Goal: Find specific page/section: Find specific page/section

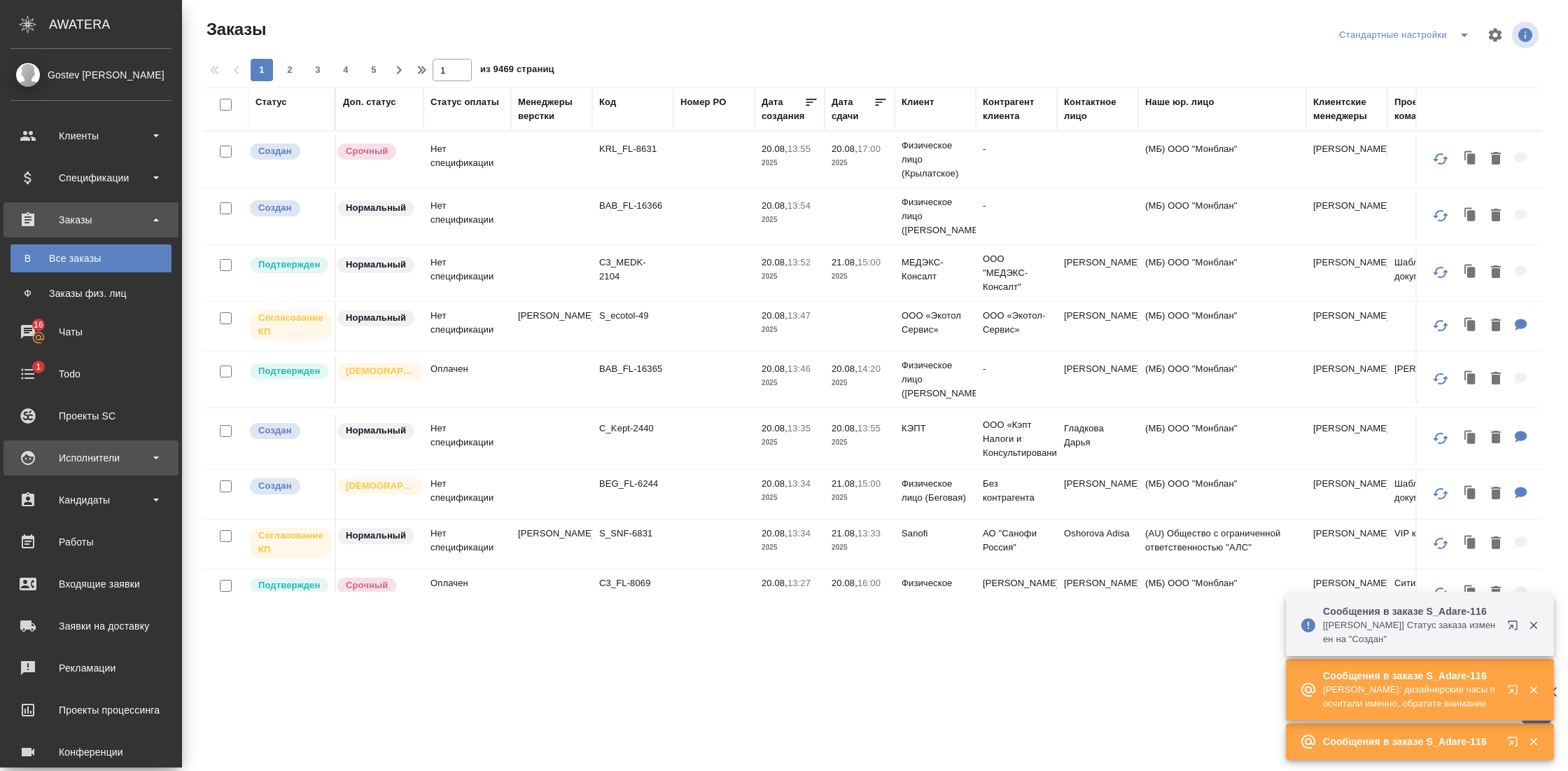
click at [94, 456] on div "Исполнители" at bounding box center [91, 457] width 161 height 21
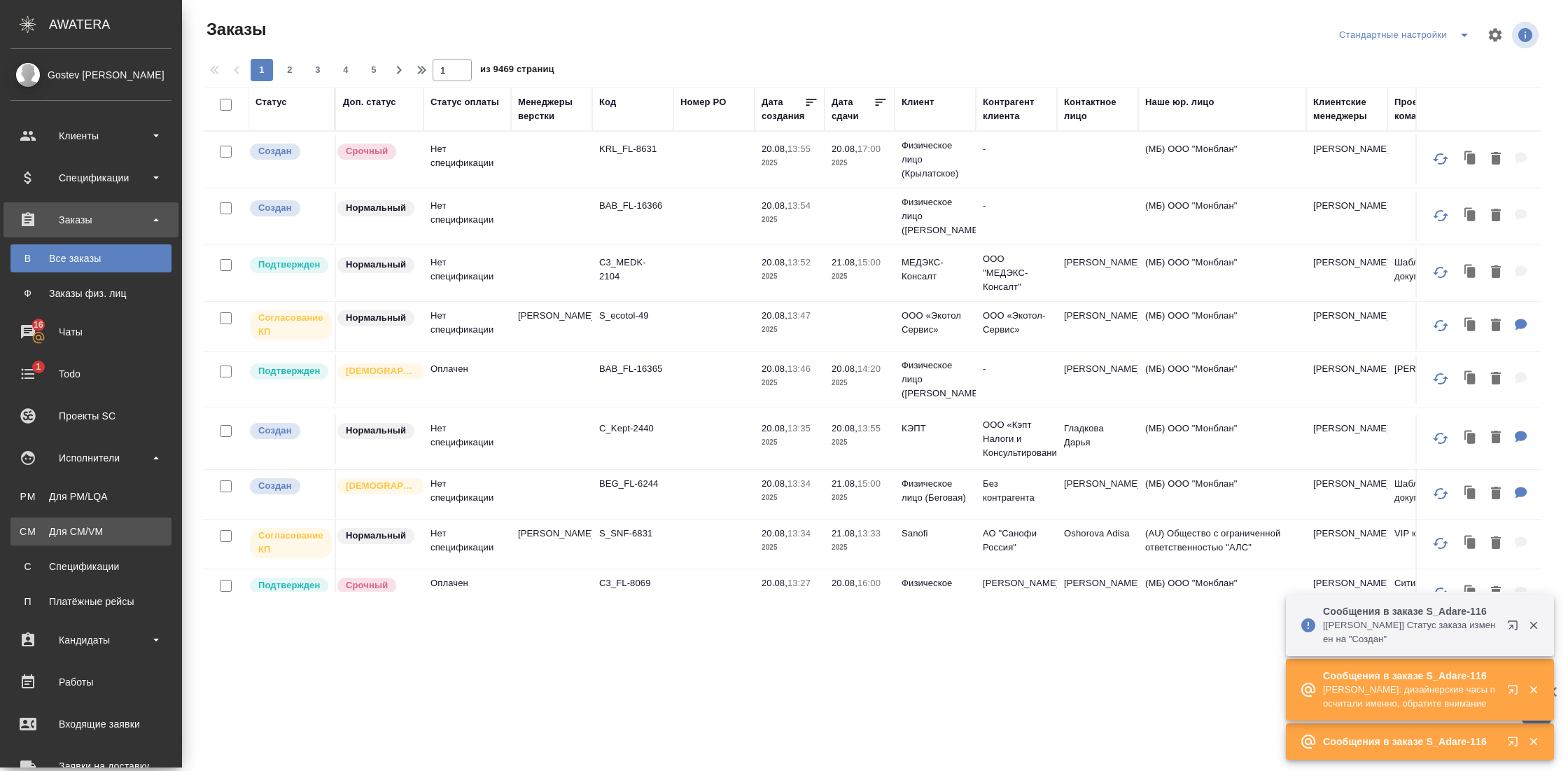
click at [84, 535] on div "Для CM/VM" at bounding box center [91, 531] width 147 height 14
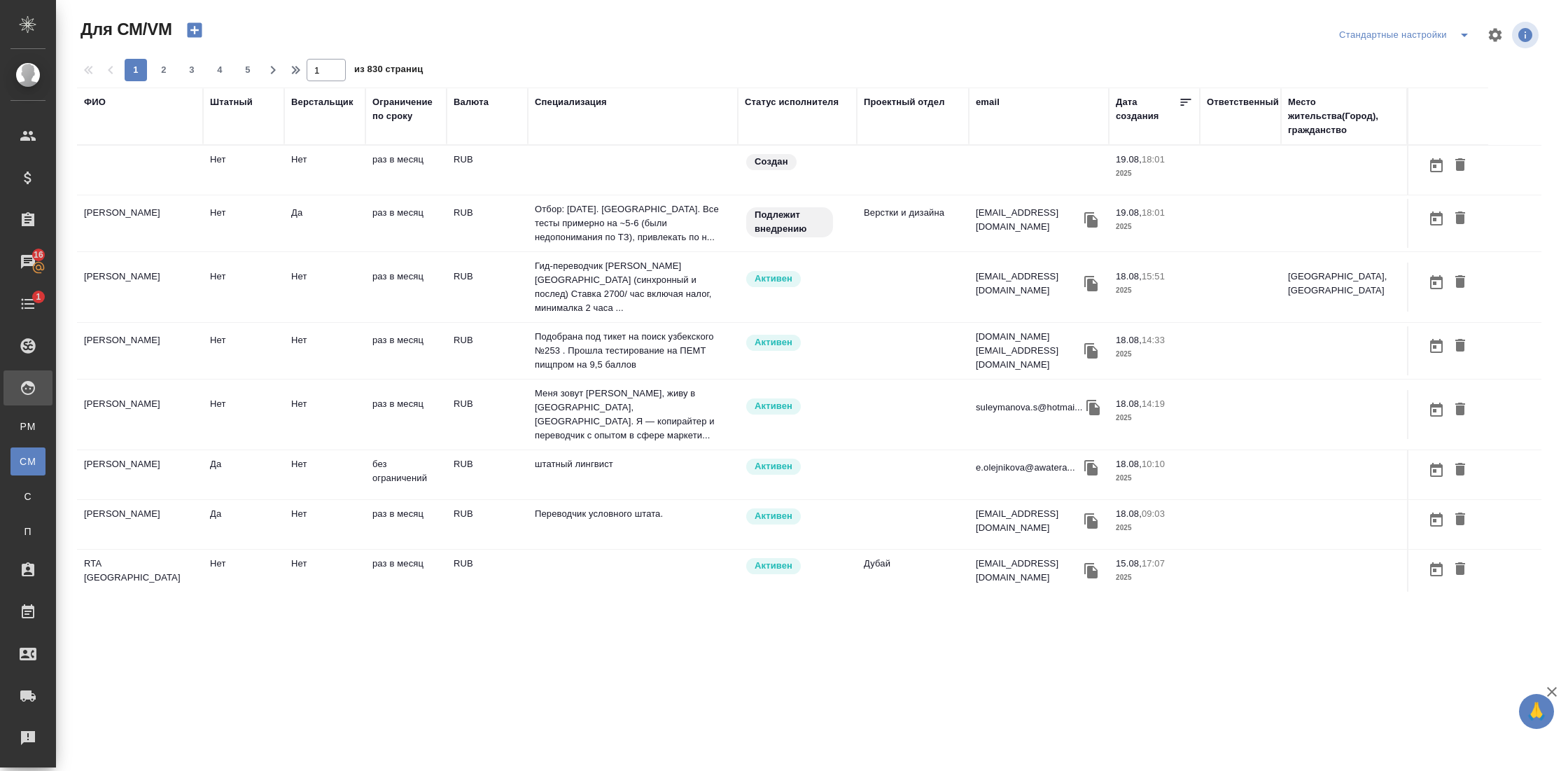
click at [159, 195] on td "[PERSON_NAME]" at bounding box center [140, 171] width 126 height 49
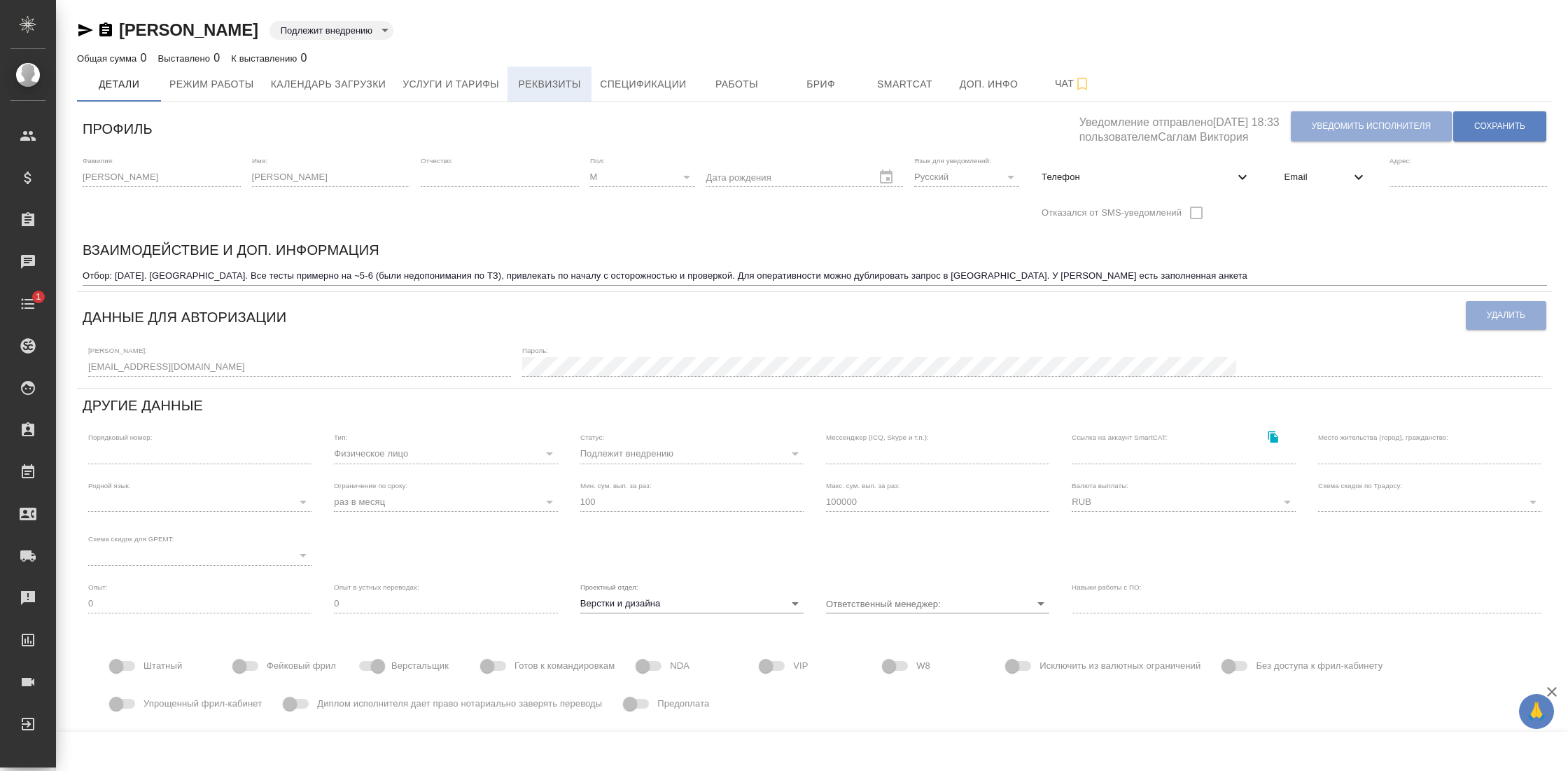
click at [550, 87] on span "Реквизиты" at bounding box center [550, 83] width 67 height 17
select select "10"
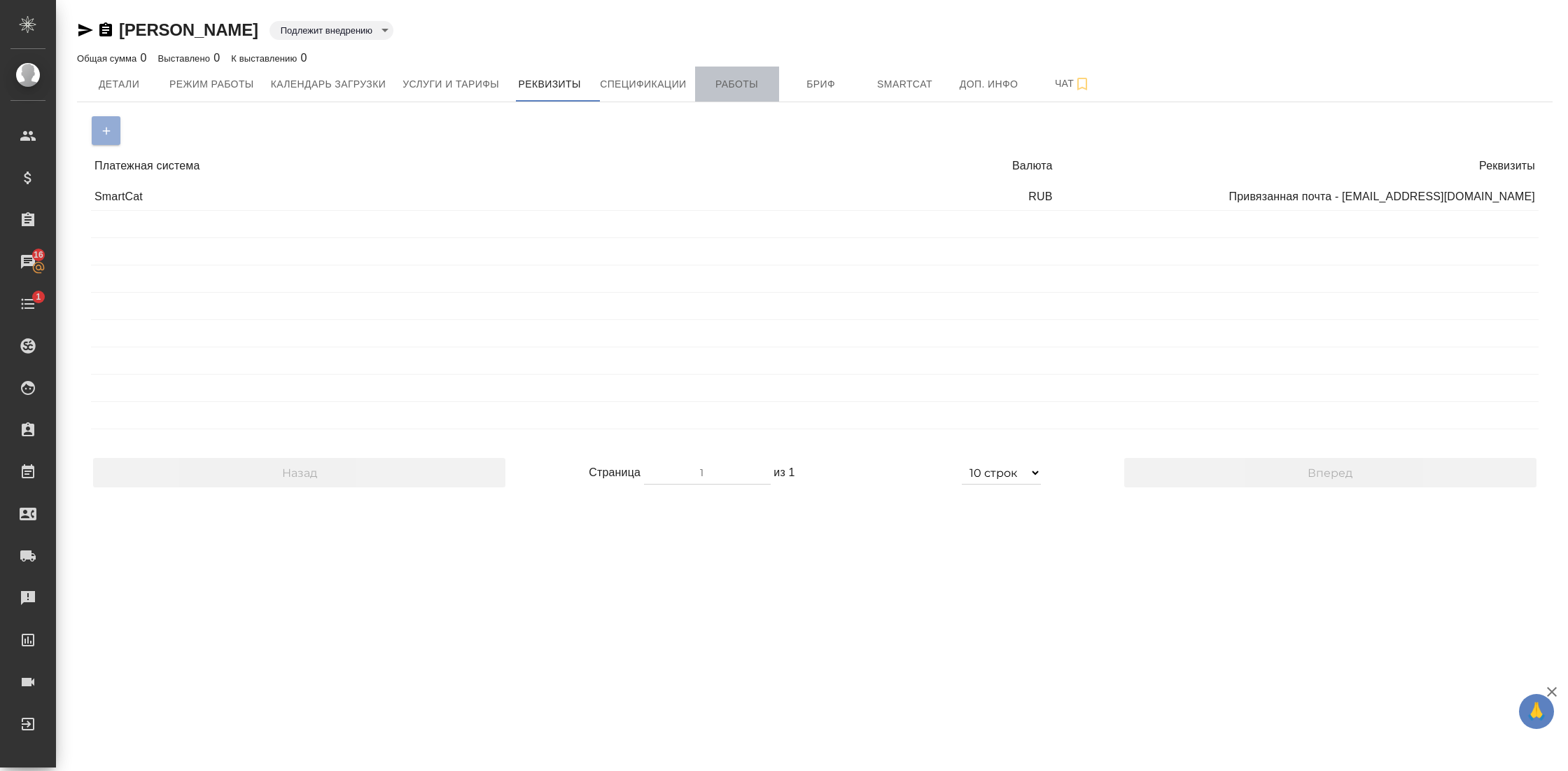
click at [749, 78] on span "Работы" at bounding box center [737, 83] width 67 height 17
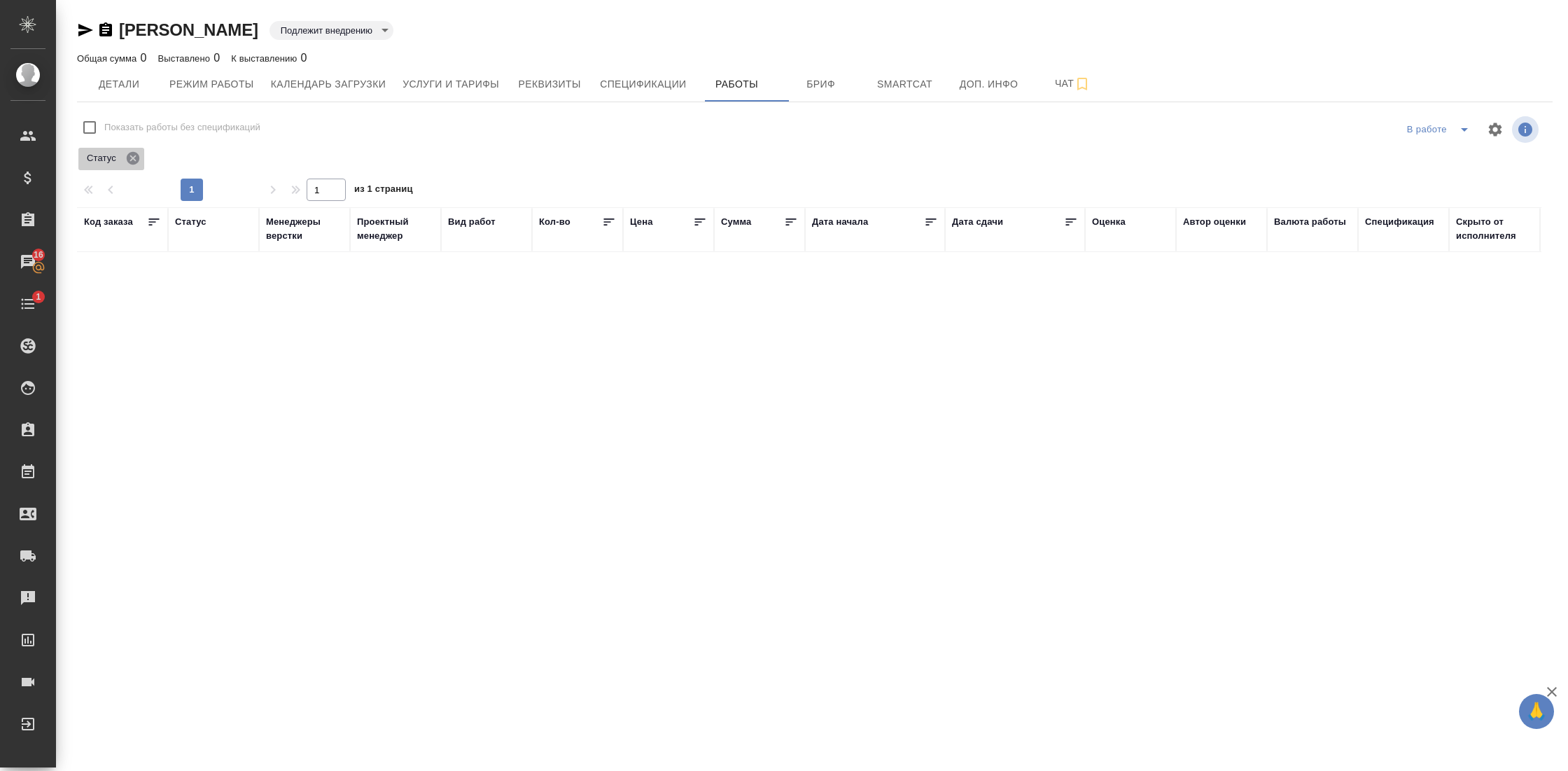
click at [132, 158] on icon at bounding box center [132, 158] width 15 height 15
